Goal: Task Accomplishment & Management: Manage account settings

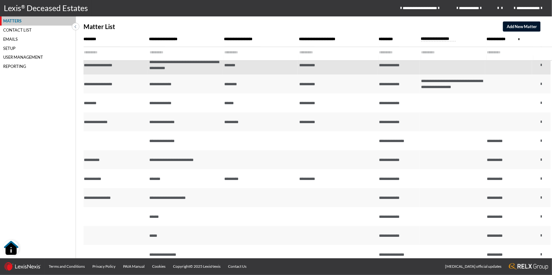
scroll to position [63, 0]
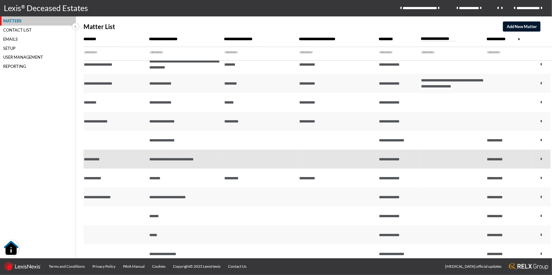
click at [112, 158] on div "**********" at bounding box center [115, 160] width 62 height 6
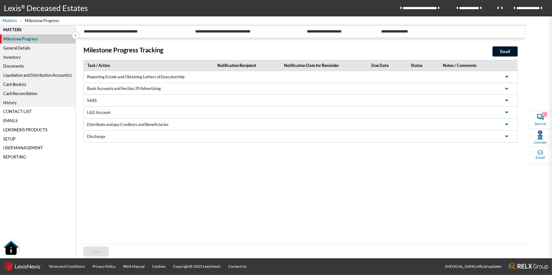
click at [33, 95] on div "Cash Reconciliation" at bounding box center [38, 93] width 76 height 9
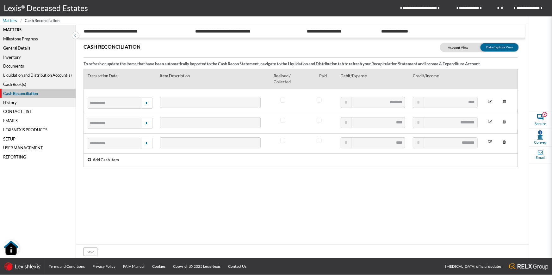
click at [90, 161] on icon at bounding box center [89, 160] width 3 height 4
click at [366, 161] on input "text" at bounding box center [373, 163] width 65 height 11
type input "****"
click at [318, 139] on span at bounding box center [319, 140] width 5 height 5
click at [318, 141] on span at bounding box center [319, 140] width 5 height 5
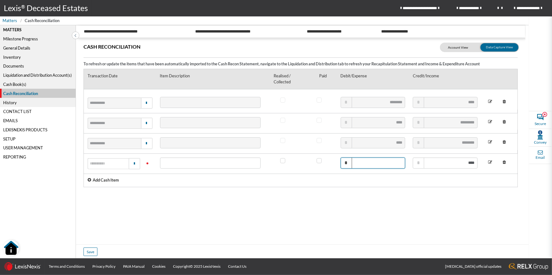
click at [391, 163] on input "text" at bounding box center [373, 163] width 65 height 11
type input "****"
click at [13, 67] on div "Documents" at bounding box center [38, 66] width 76 height 9
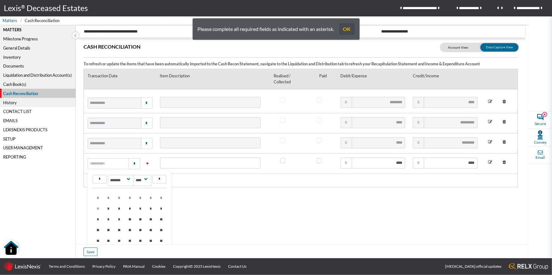
click at [347, 31] on button "OK" at bounding box center [346, 28] width 15 height 11
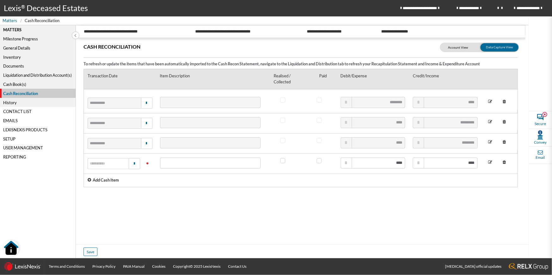
click at [504, 161] on icon at bounding box center [504, 163] width 9 height 10
click at [15, 67] on div "Documents" at bounding box center [38, 66] width 76 height 9
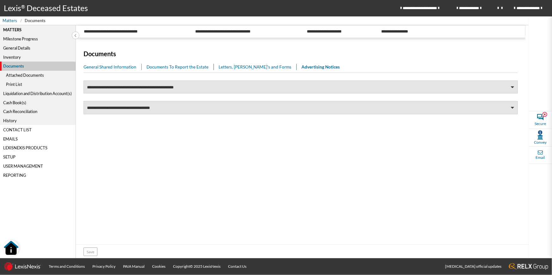
click at [11, 73] on div "Attached Documents" at bounding box center [38, 75] width 76 height 9
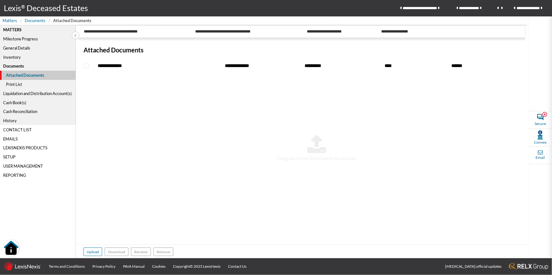
click at [5, 122] on div "History" at bounding box center [38, 120] width 76 height 9
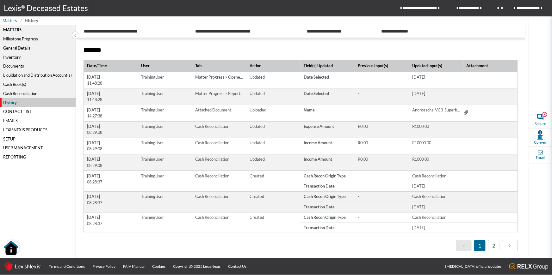
click at [466, 112] on icon at bounding box center [465, 113] width 8 height 8
click at [13, 92] on div "Cash Reconciliation" at bounding box center [38, 93] width 76 height 9
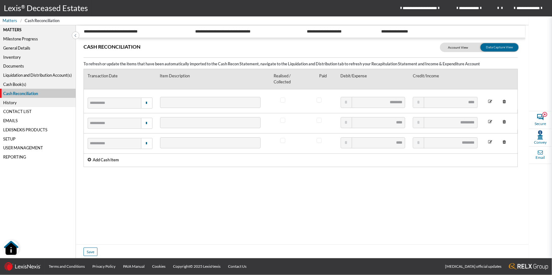
click at [453, 52] on label at bounding box center [479, 47] width 79 height 9
click at [453, 51] on input "checkbox" at bounding box center [448, 47] width 16 height 8
checkbox input "false"
